Goal: Information Seeking & Learning: Learn about a topic

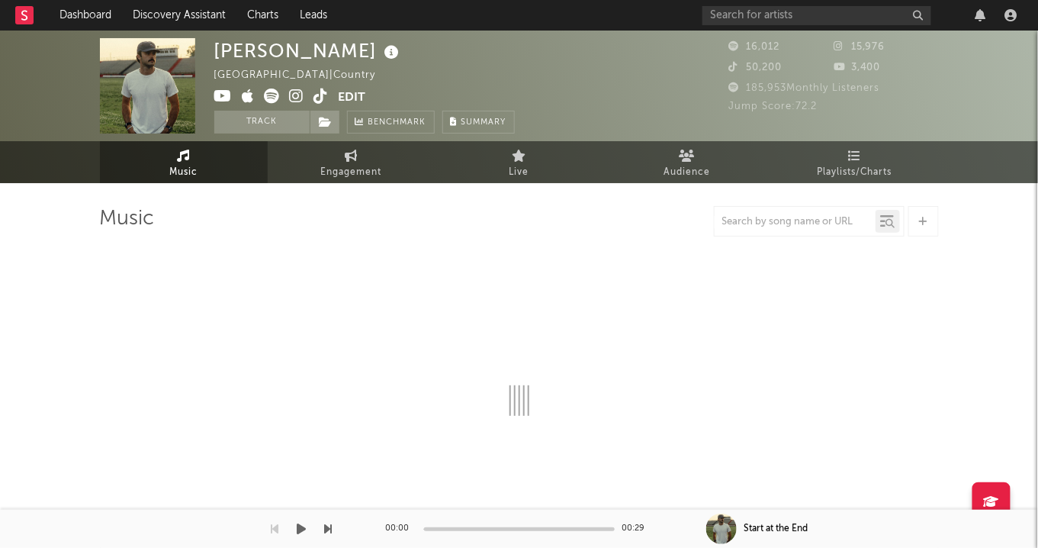
select select "6m"
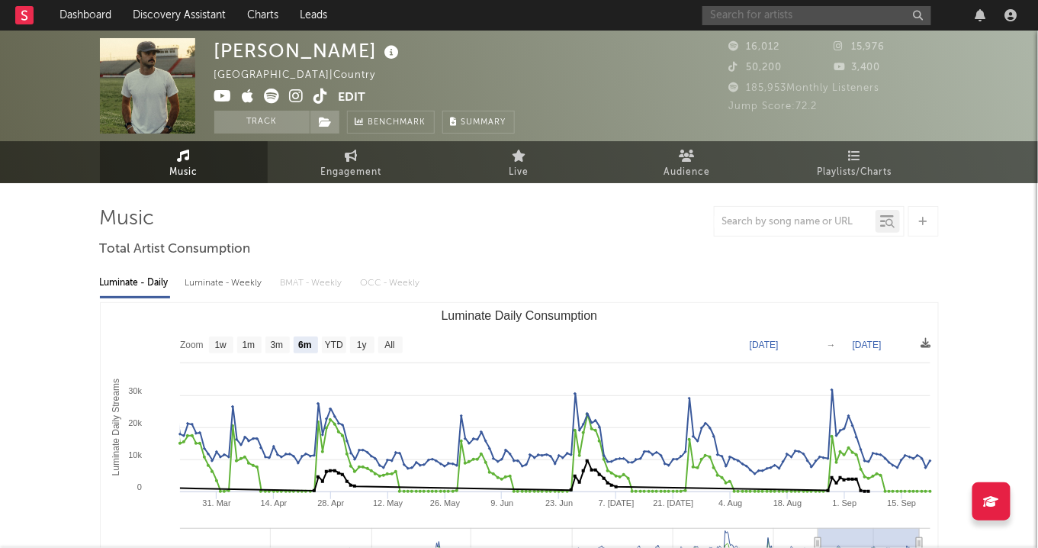
click at [811, 21] on input "text" at bounding box center [816, 15] width 229 height 19
type input "s"
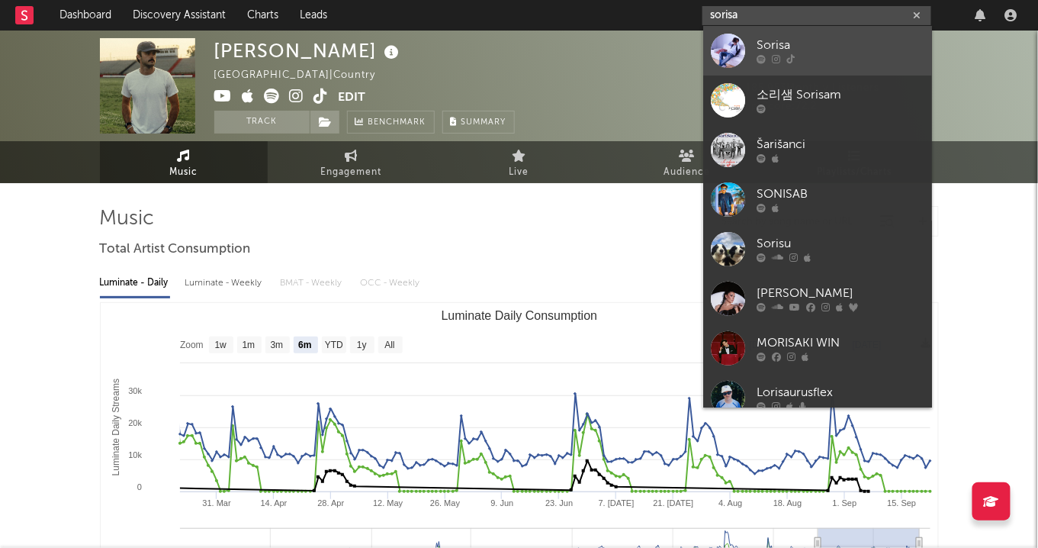
type input "sorisa"
click at [814, 42] on div "Sorisa" at bounding box center [841, 46] width 168 height 18
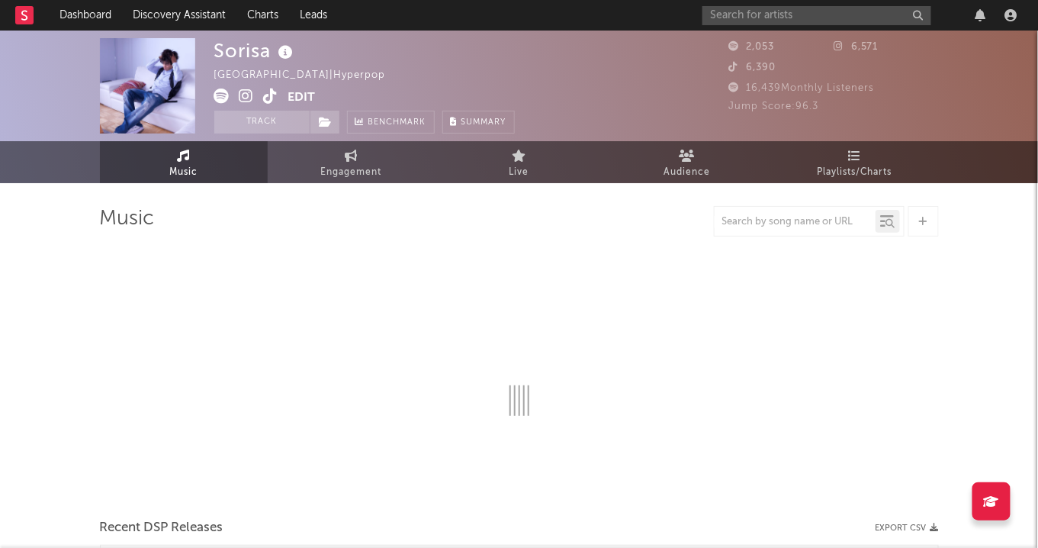
select select "1w"
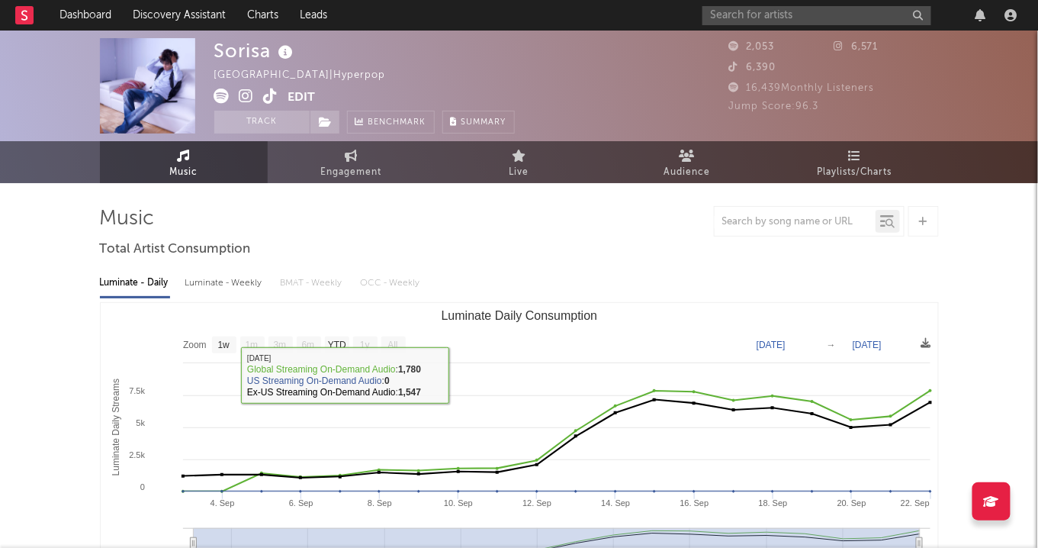
click at [232, 283] on div "Luminate - Weekly" at bounding box center [225, 283] width 80 height 26
select select "1w"
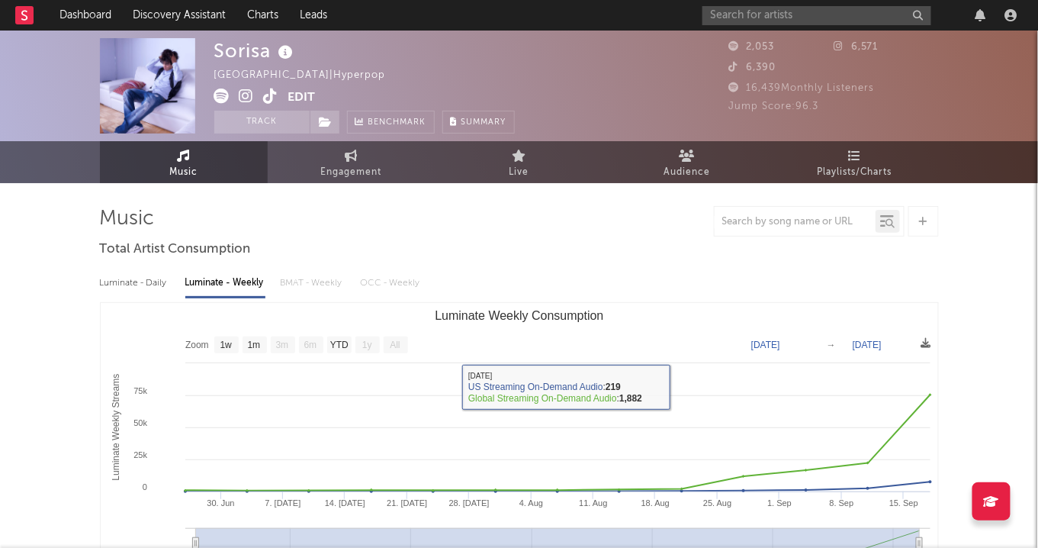
click at [136, 277] on div "Luminate - Daily" at bounding box center [135, 283] width 70 height 26
select select "1w"
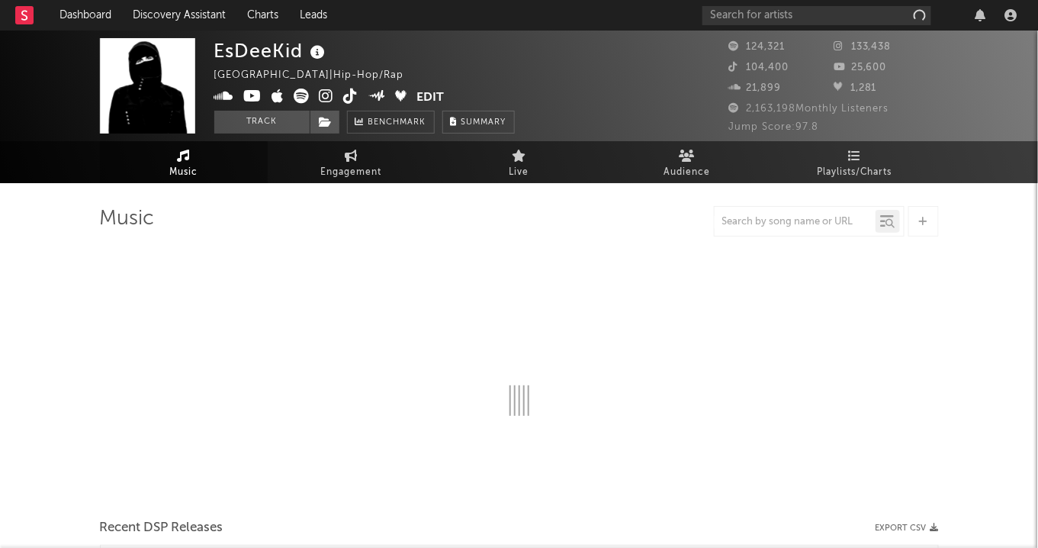
select select "6m"
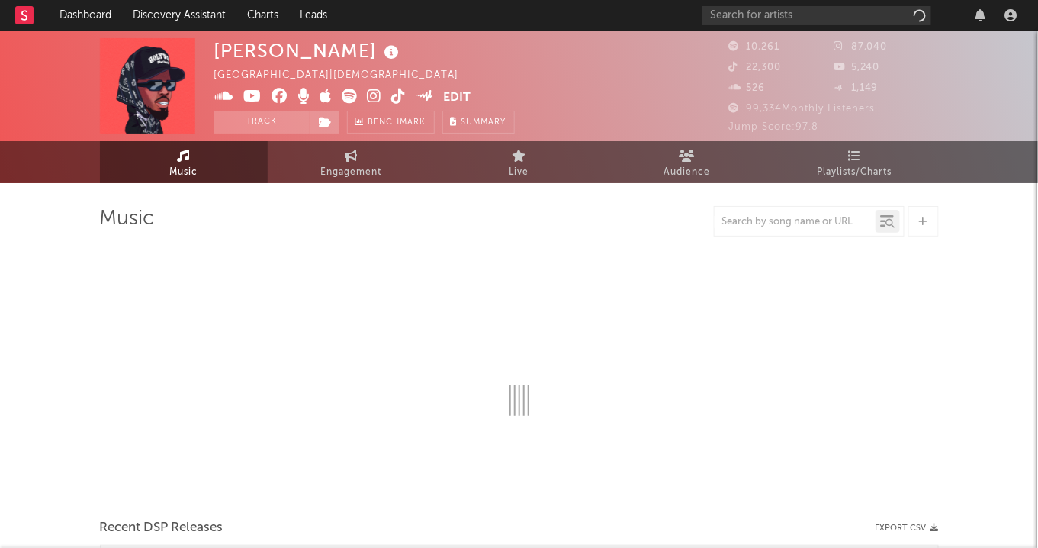
select select "6m"
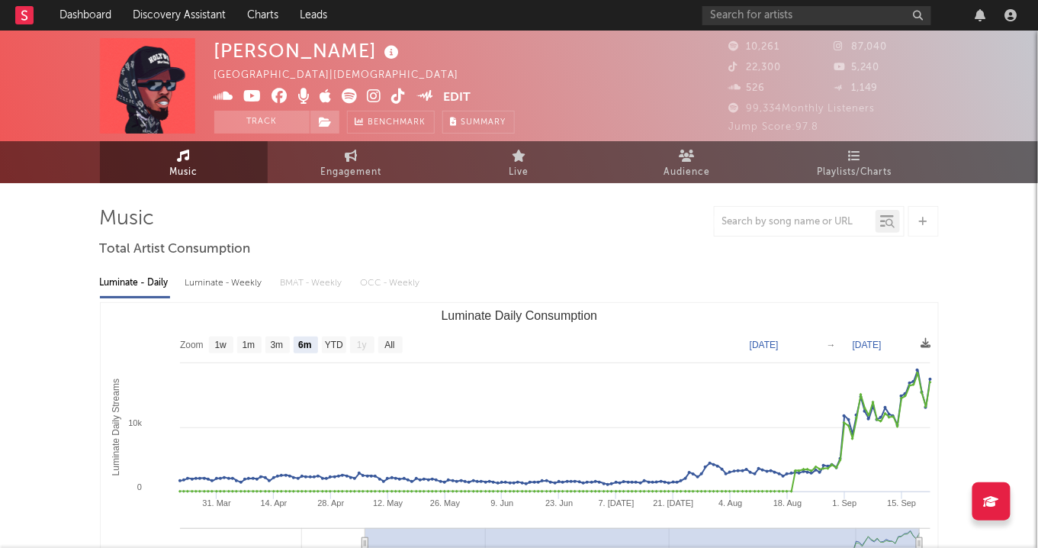
click at [375, 92] on icon at bounding box center [375, 95] width 14 height 15
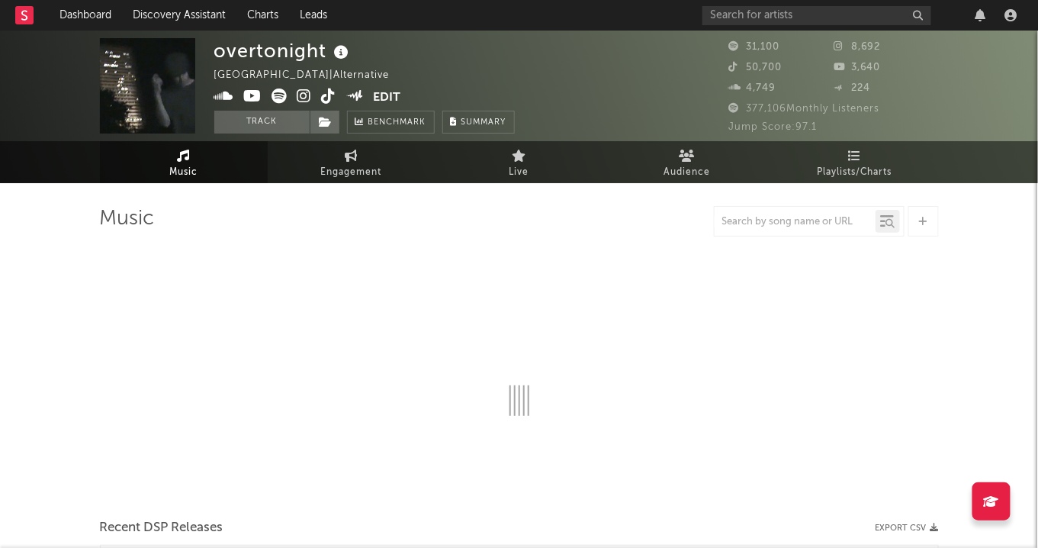
select select "6m"
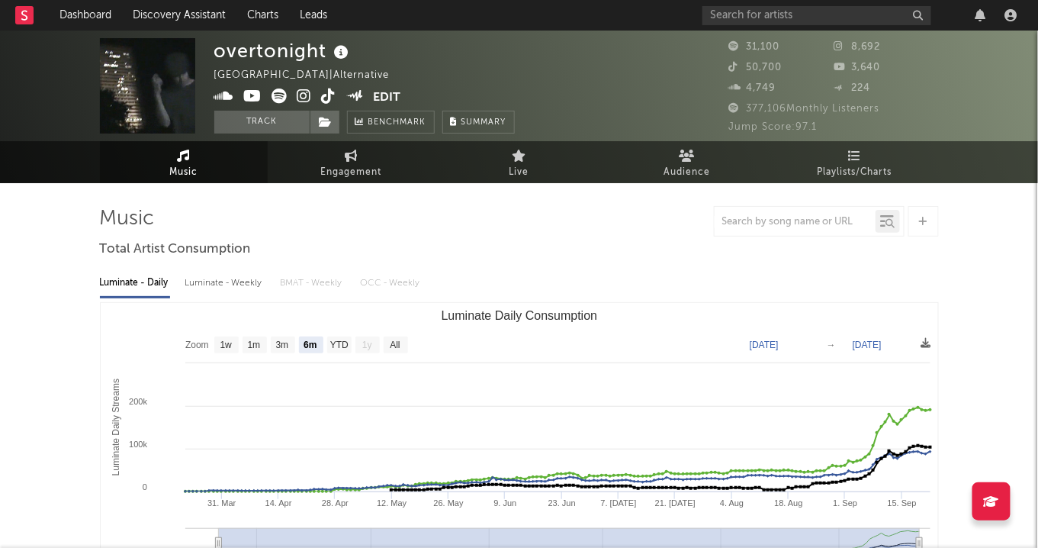
click at [303, 92] on icon at bounding box center [304, 95] width 14 height 15
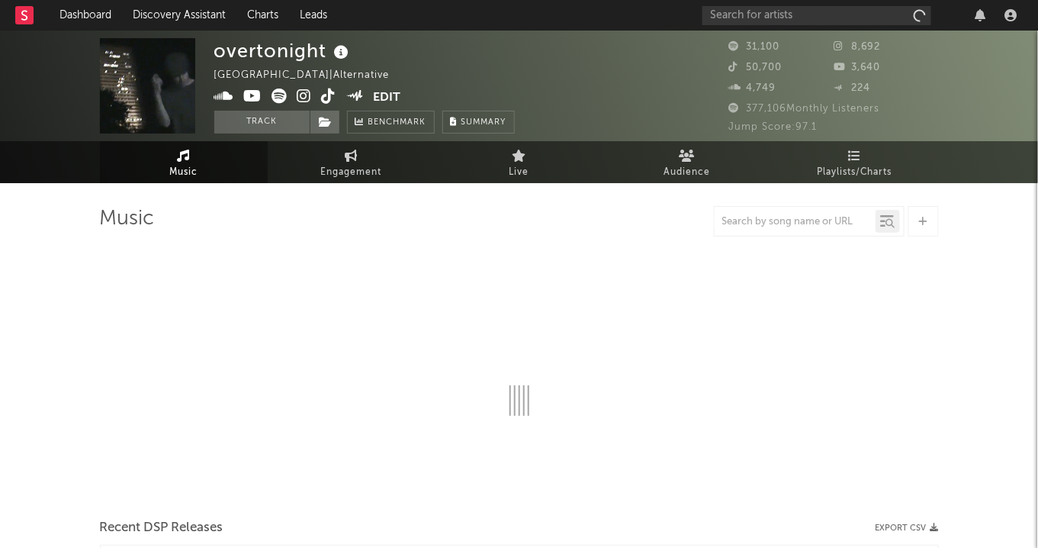
select select "6m"
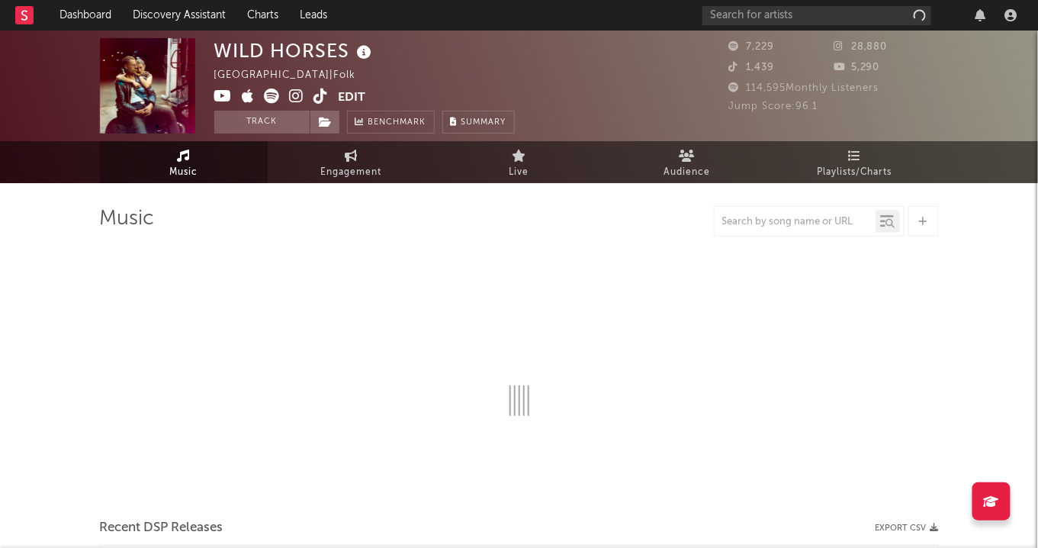
select select "6m"
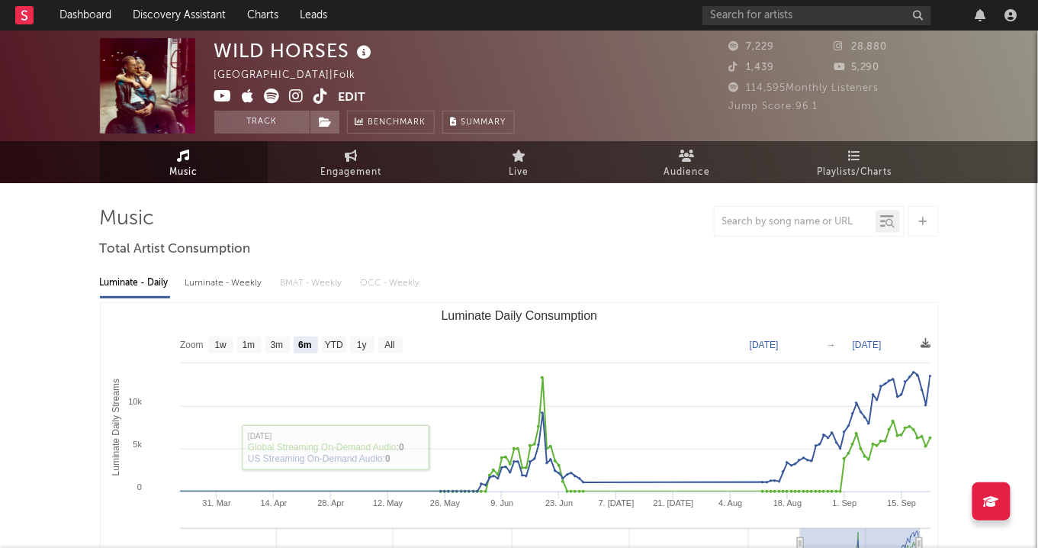
click at [293, 95] on icon at bounding box center [297, 95] width 14 height 15
